Goal: Obtain resource: Download file/media

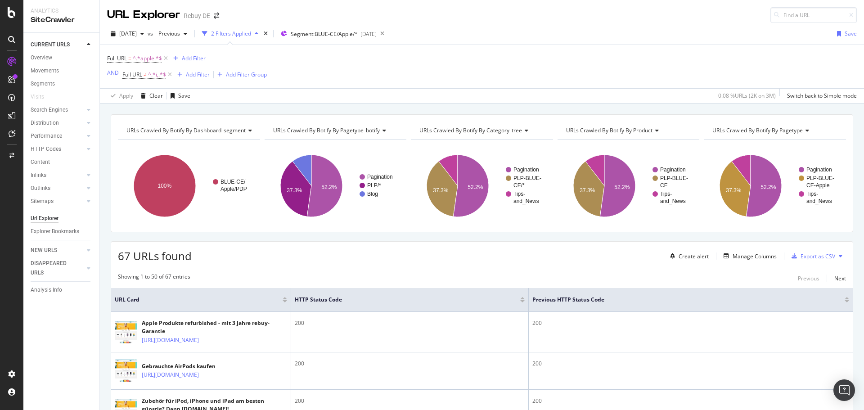
scroll to position [135, 0]
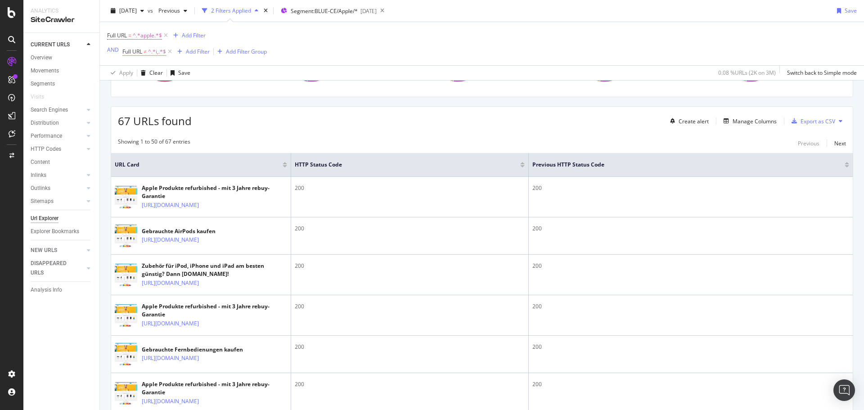
click at [145, 52] on span "≠" at bounding box center [145, 52] width 3 height 8
drag, startPoint x: 328, startPoint y: 36, endPoint x: 210, endPoint y: 45, distance: 118.6
click at [325, 36] on div "Full URL = ^.*apple.*$ Add Filter AND Full URL ≠ ^.*i,.*$ Add Filter Add Filter…" at bounding box center [481, 43] width 749 height 43
click at [142, 35] on span "^.*apple.*$" at bounding box center [147, 35] width 29 height 13
type input "ipod"
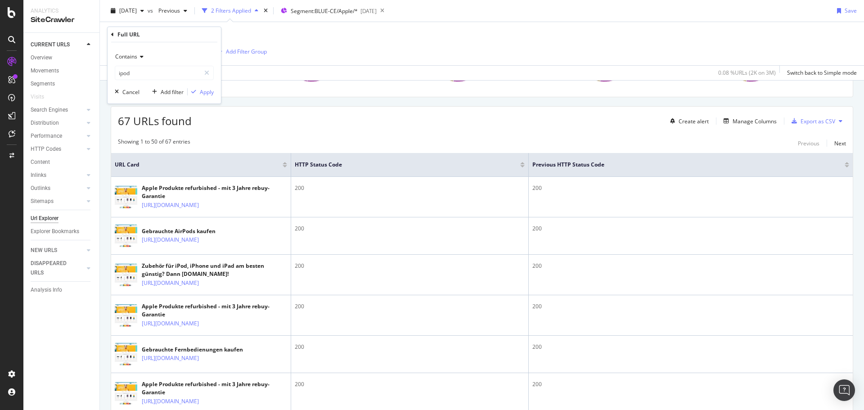
click at [218, 89] on div "Contains ipod Cancel Add filter Apply" at bounding box center [164, 72] width 113 height 61
click at [198, 96] on div "Apply" at bounding box center [201, 92] width 26 height 8
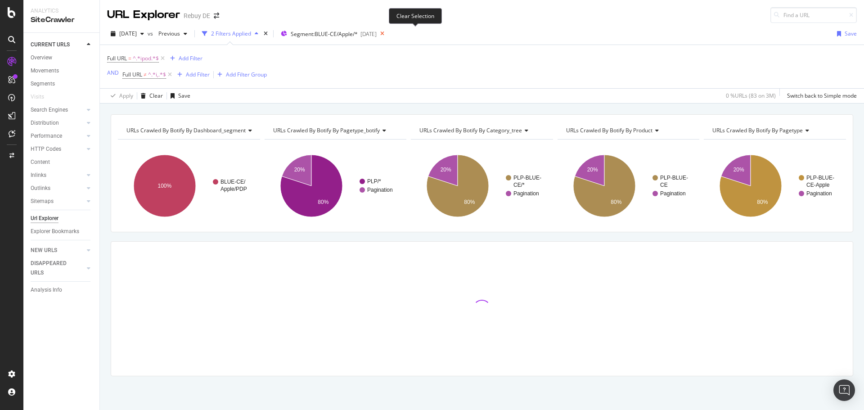
click at [388, 31] on icon at bounding box center [382, 33] width 11 height 13
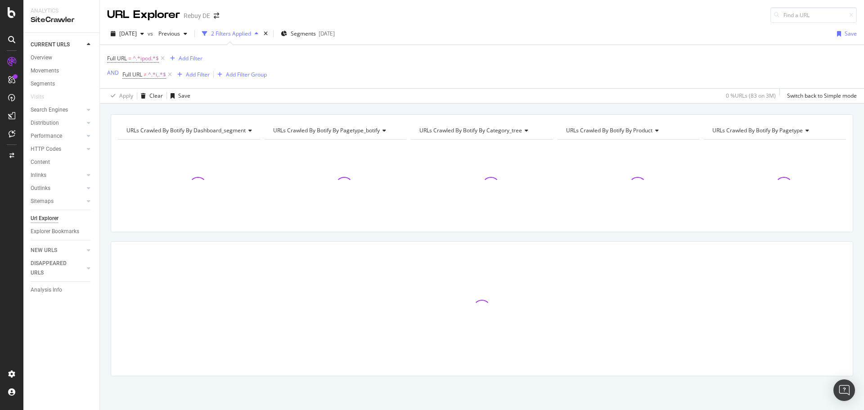
click at [414, 36] on div "[DATE] vs Previous 2 Filters Applied Segments [DATE] Save" at bounding box center [482, 36] width 764 height 18
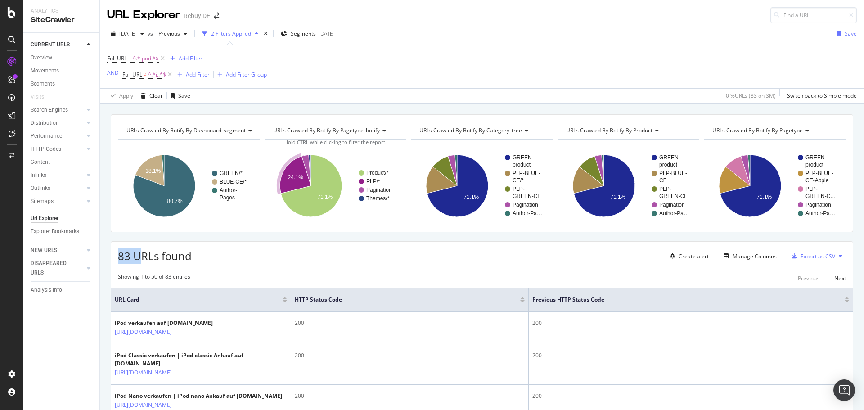
drag, startPoint x: 118, startPoint y: 257, endPoint x: 144, endPoint y: 259, distance: 25.7
click at [144, 259] on span "83 URLs found" at bounding box center [155, 255] width 74 height 15
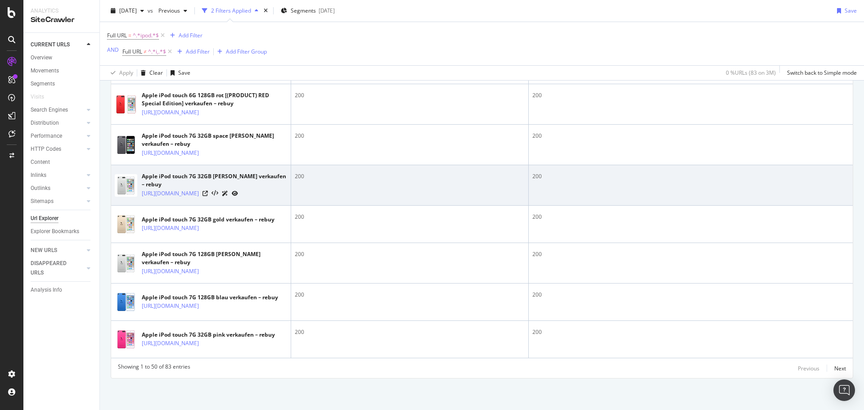
scroll to position [2206, 0]
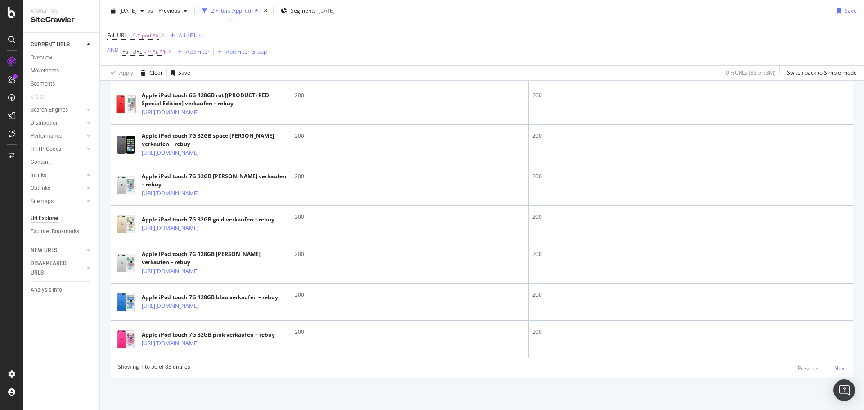
click at [834, 370] on div "Next" at bounding box center [840, 368] width 12 height 8
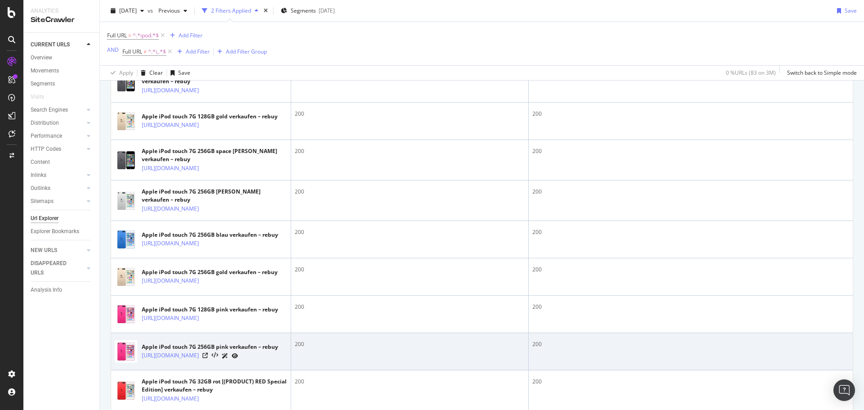
scroll to position [17, 0]
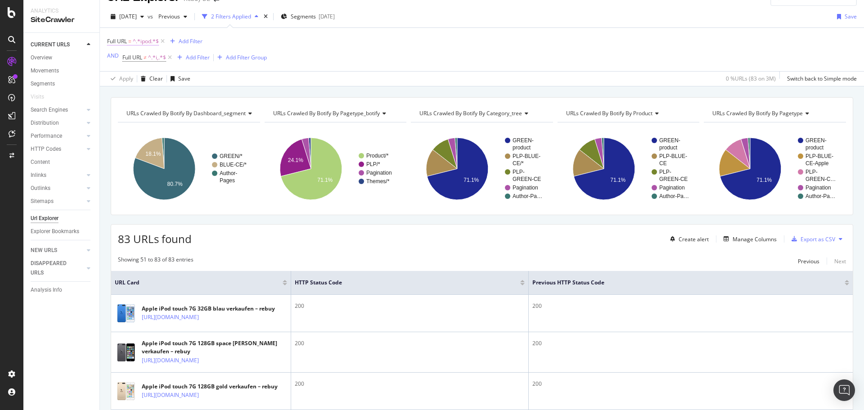
click at [141, 40] on span "^.*ipod.*$" at bounding box center [146, 41] width 26 height 13
click at [260, 64] on div "Full URL = ^.*ipod.*$ Add Filter AND Full URL ≠ ^.*i,.*$ Add Filter Add Filter …" at bounding box center [481, 49] width 749 height 43
click at [316, 20] on span "Segments" at bounding box center [303, 17] width 25 height 8
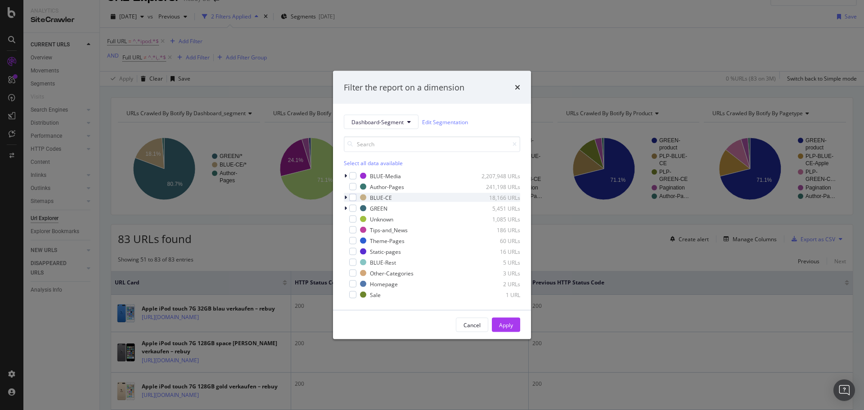
click at [347, 198] on div "modal" at bounding box center [346, 197] width 5 height 9
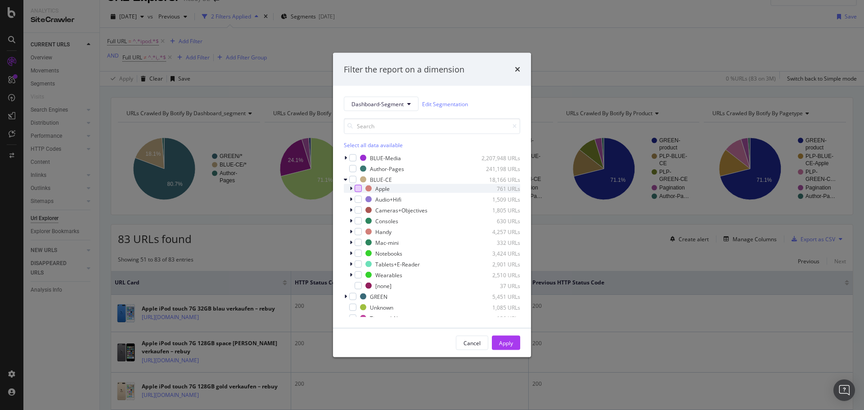
click at [359, 190] on div "modal" at bounding box center [357, 188] width 7 height 7
click at [512, 344] on div "Apply" at bounding box center [506, 343] width 14 height 8
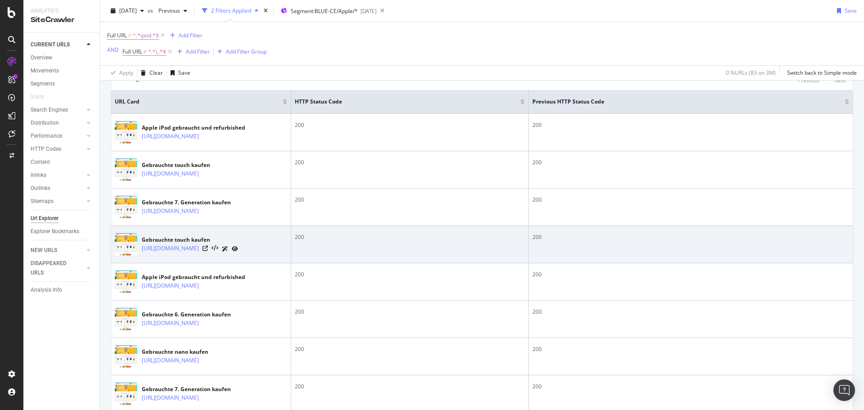
scroll to position [114, 0]
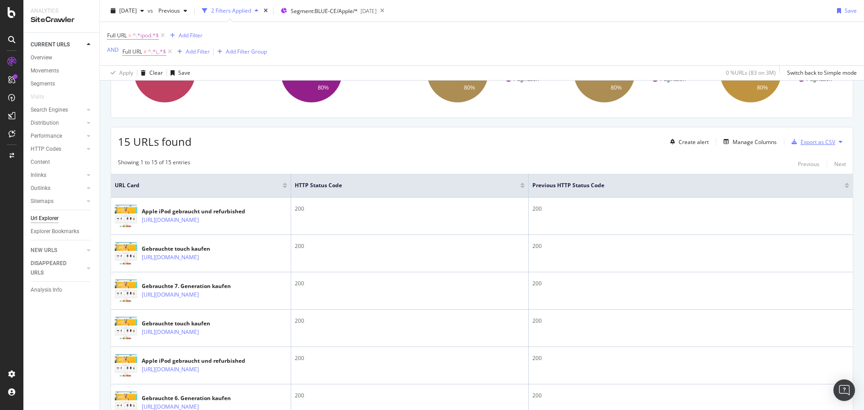
click at [805, 142] on div "Export as CSV" at bounding box center [817, 142] width 35 height 8
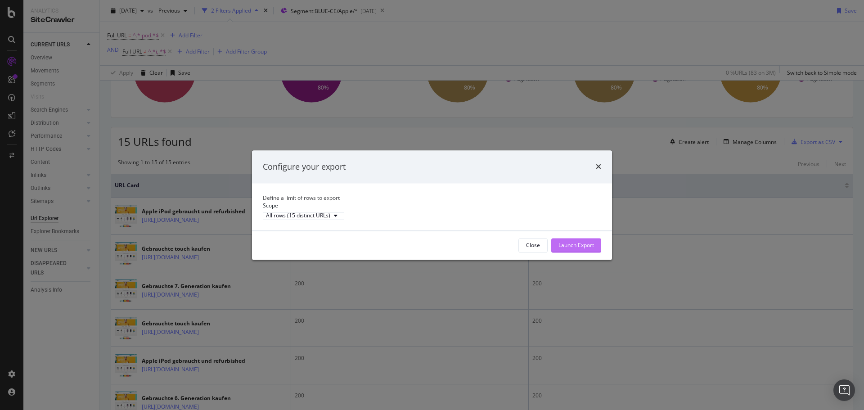
click at [576, 249] on div "Launch Export" at bounding box center [576, 245] width 36 height 8
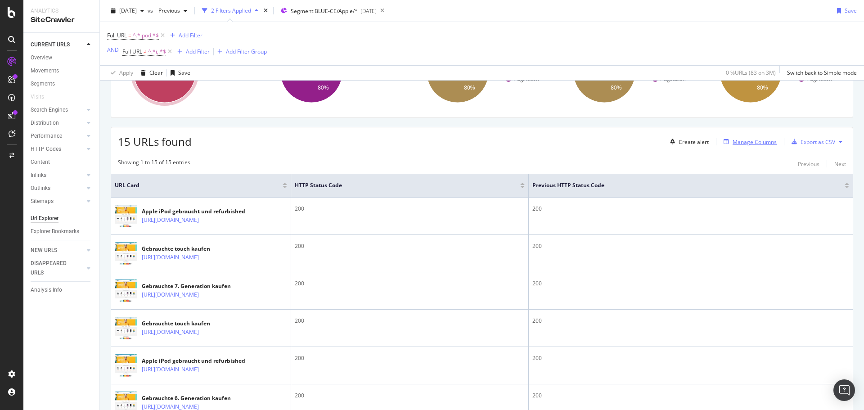
click at [752, 144] on div "Manage Columns" at bounding box center [754, 142] width 44 height 8
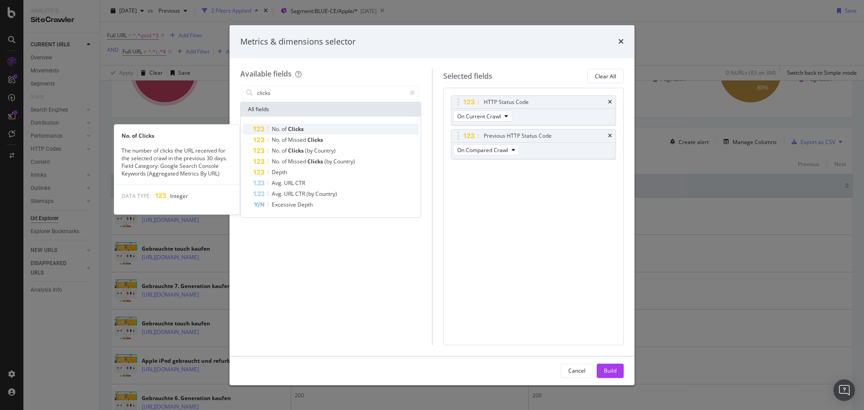
type input "clicks"
click at [330, 129] on div "No. of Clicks" at bounding box center [336, 129] width 166 height 11
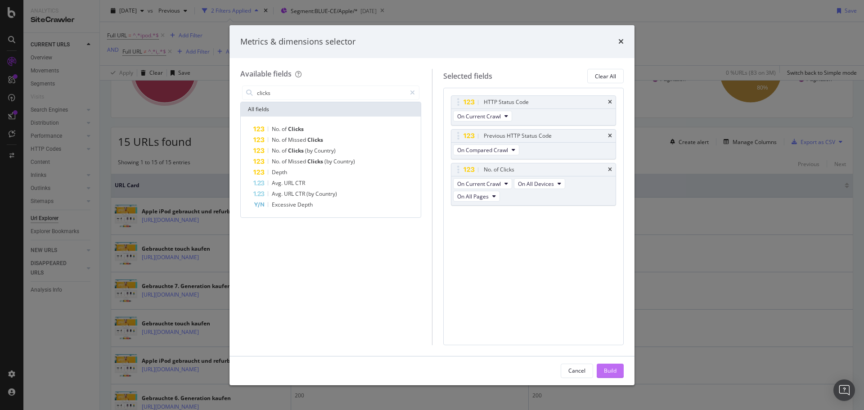
click at [619, 365] on button "Build" at bounding box center [610, 370] width 27 height 14
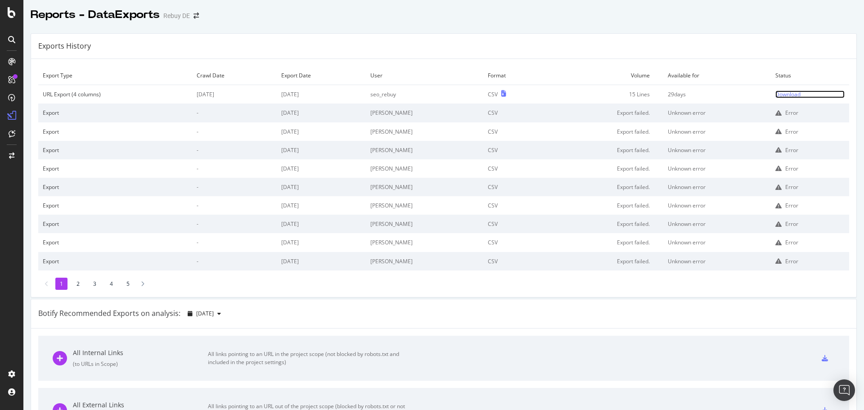
click at [775, 92] on div "Download" at bounding box center [787, 94] width 25 height 8
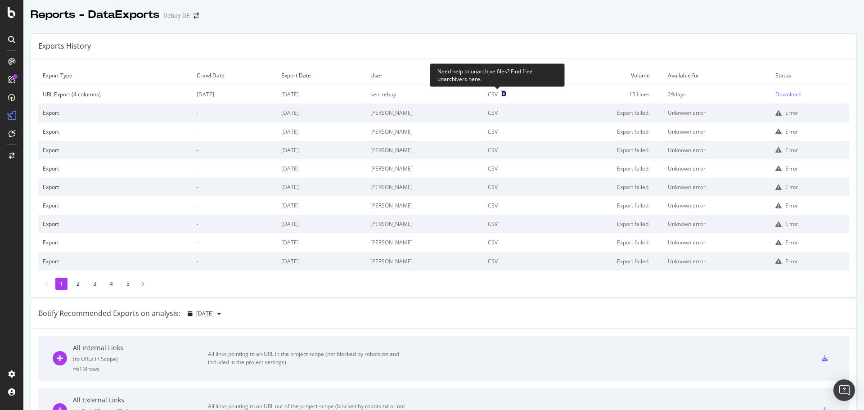
click at [501, 94] on icon at bounding box center [503, 93] width 5 height 6
